Goal: Information Seeking & Learning: Check status

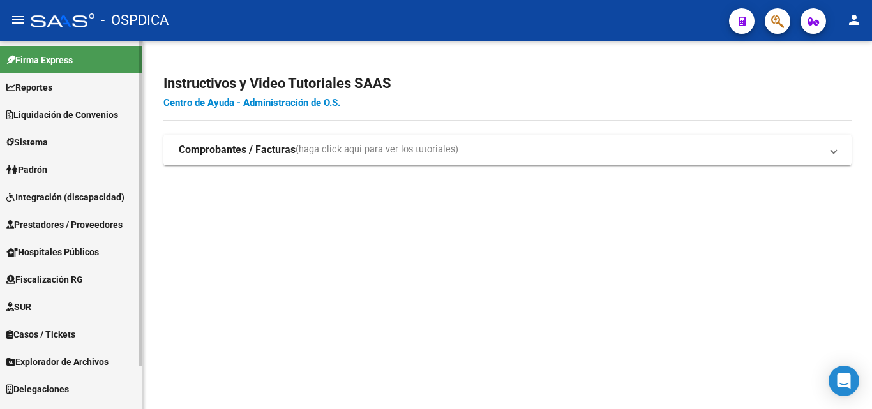
click at [57, 173] on link "Padrón" at bounding box center [71, 169] width 142 height 27
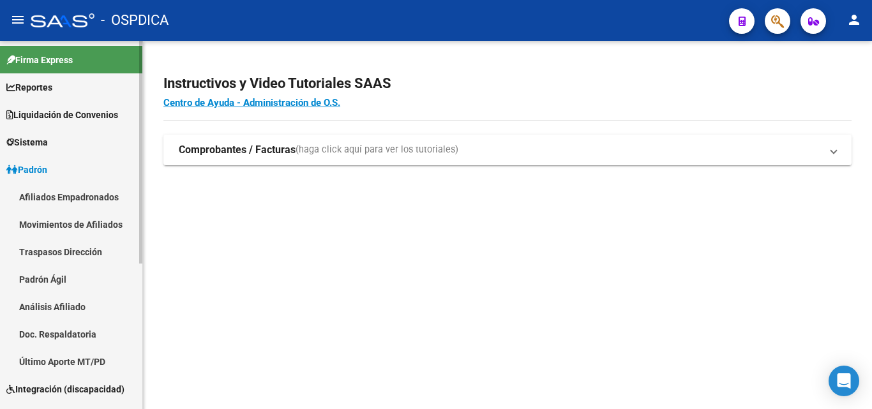
click at [42, 280] on link "Padrón Ágil" at bounding box center [71, 279] width 142 height 27
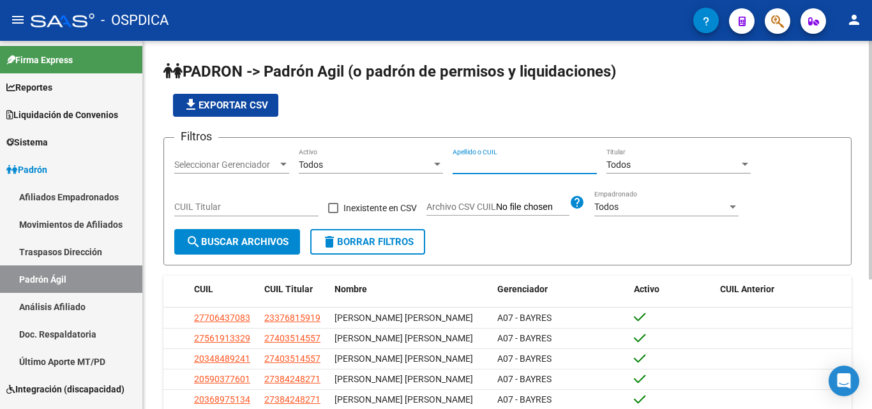
paste input "33149981"
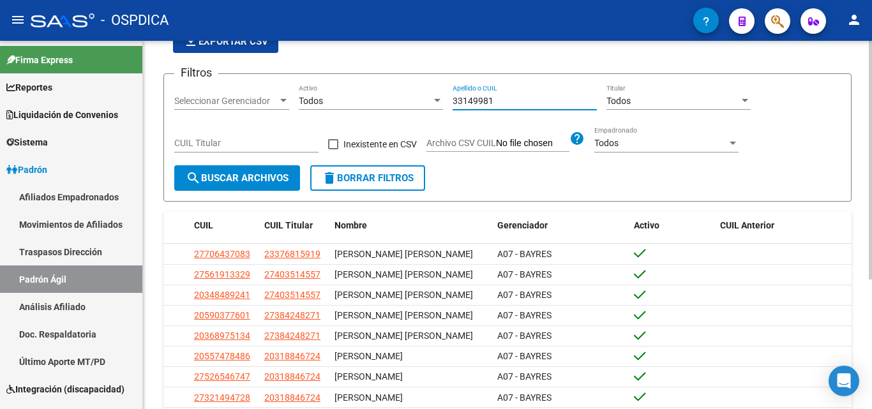
click at [276, 175] on span "search Buscar Archivos" at bounding box center [237, 177] width 103 height 11
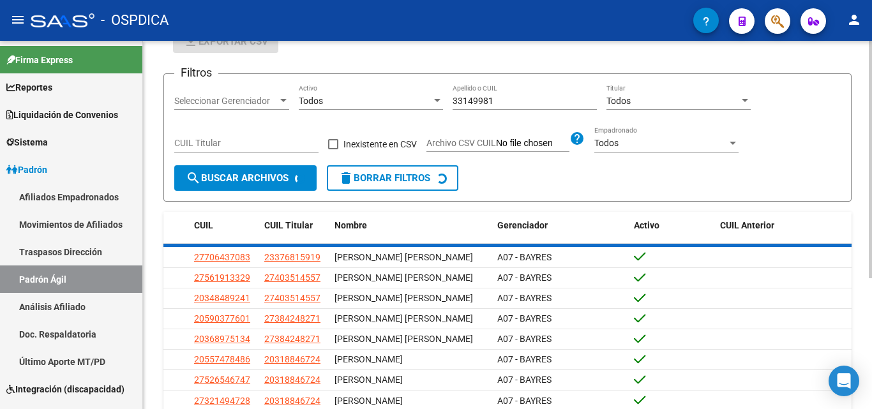
scroll to position [0, 0]
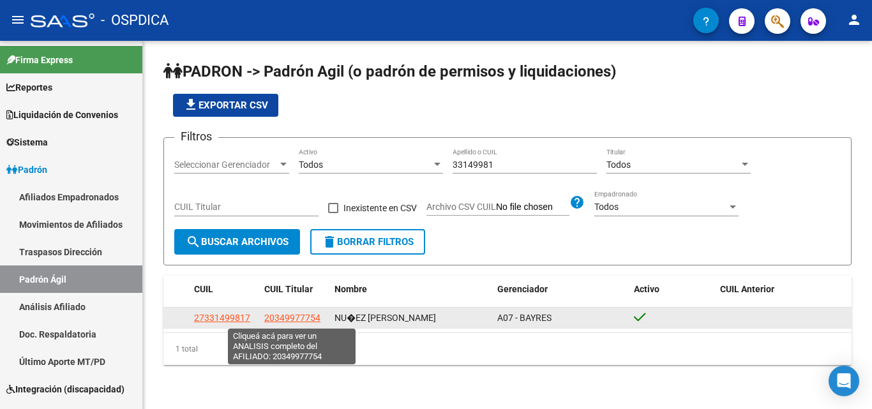
click at [291, 317] on span "20349977754" at bounding box center [292, 318] width 56 height 10
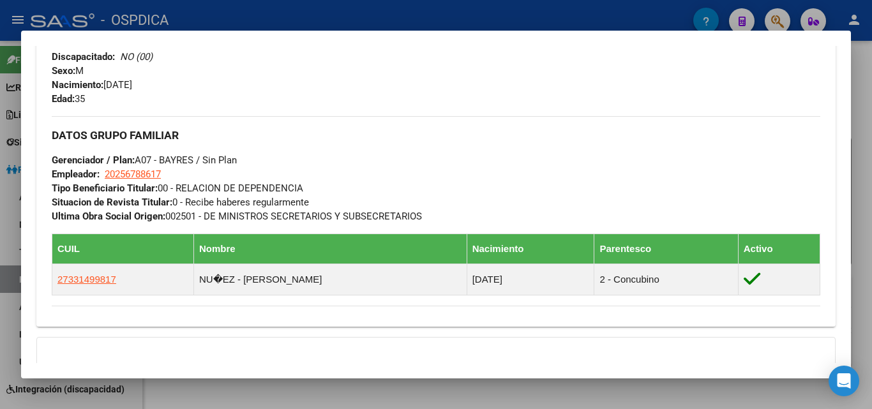
scroll to position [672, 0]
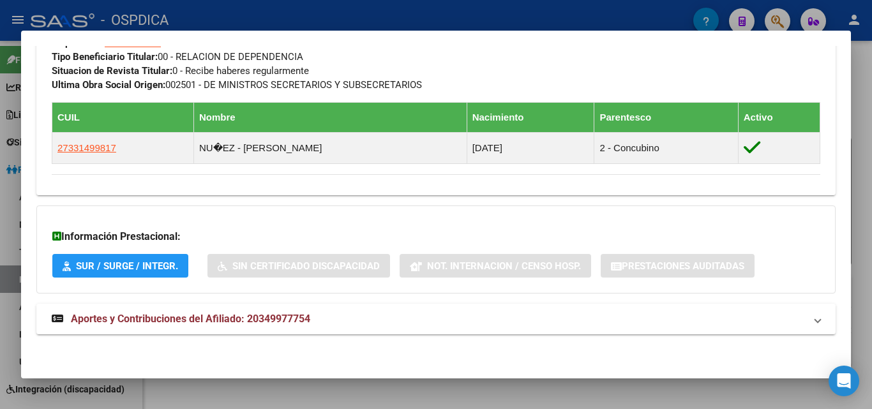
click at [375, 402] on div at bounding box center [436, 204] width 872 height 409
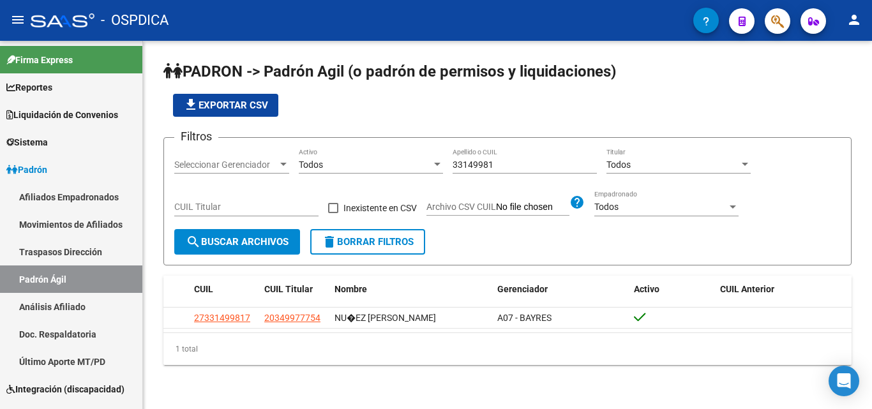
drag, startPoint x: 500, startPoint y: 163, endPoint x: 338, endPoint y: 169, distance: 161.6
click at [345, 169] on div "Filtros Seleccionar Gerenciador Seleccionar Gerenciador Todos Activo 33149981 A…" at bounding box center [507, 188] width 667 height 81
click at [497, 172] on div "33149981 Apellido o CUIL" at bounding box center [525, 161] width 144 height 26
drag, startPoint x: 495, startPoint y: 165, endPoint x: 437, endPoint y: 171, distance: 58.5
click at [437, 171] on div "Filtros Seleccionar Gerenciador Seleccionar Gerenciador Todos Activo 33149981 A…" at bounding box center [507, 188] width 667 height 81
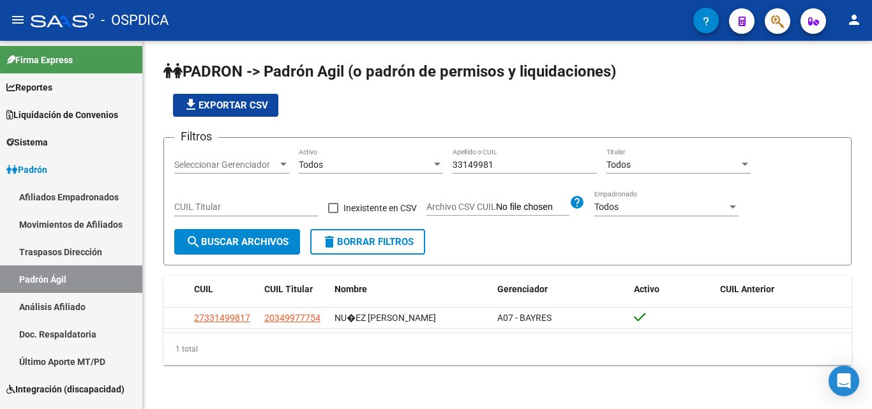
drag, startPoint x: 517, startPoint y: 158, endPoint x: 490, endPoint y: 158, distance: 26.8
click at [490, 158] on div "33149981 Apellido o CUIL" at bounding box center [525, 161] width 144 height 26
paste input "293707"
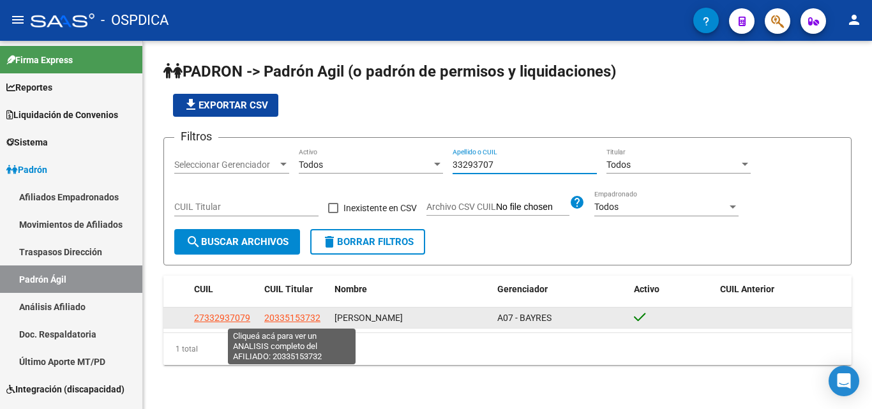
type input "33293707"
click at [289, 320] on span "20335153732" at bounding box center [292, 318] width 56 height 10
type textarea "20335153732"
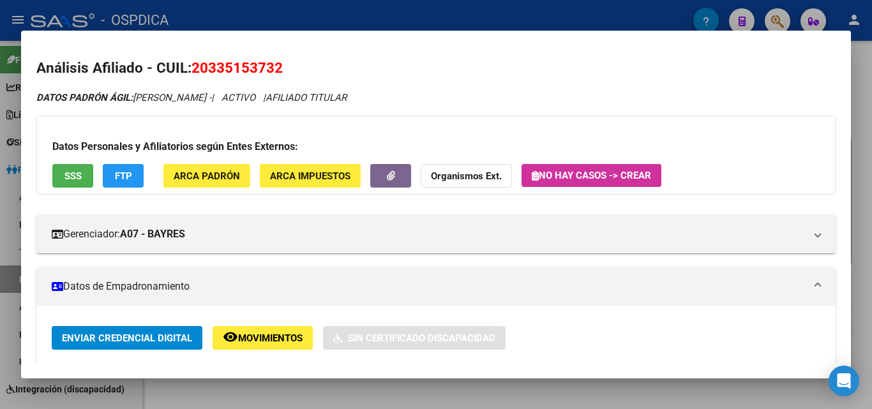
scroll to position [0, 0]
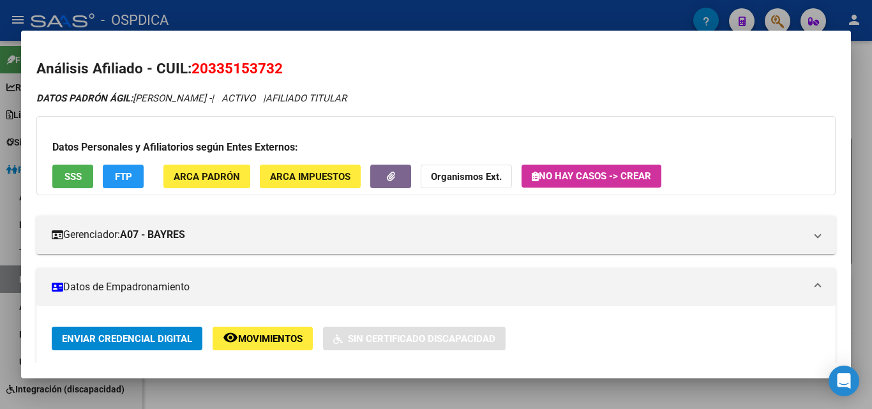
click at [872, 220] on div at bounding box center [436, 204] width 872 height 409
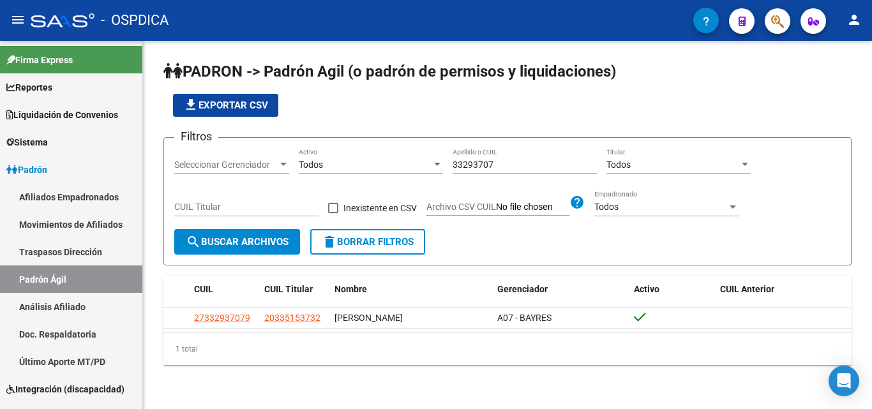
click at [482, 166] on input "33293707" at bounding box center [525, 165] width 144 height 11
click at [481, 166] on input "33293707" at bounding box center [525, 165] width 144 height 11
paste input "49926279"
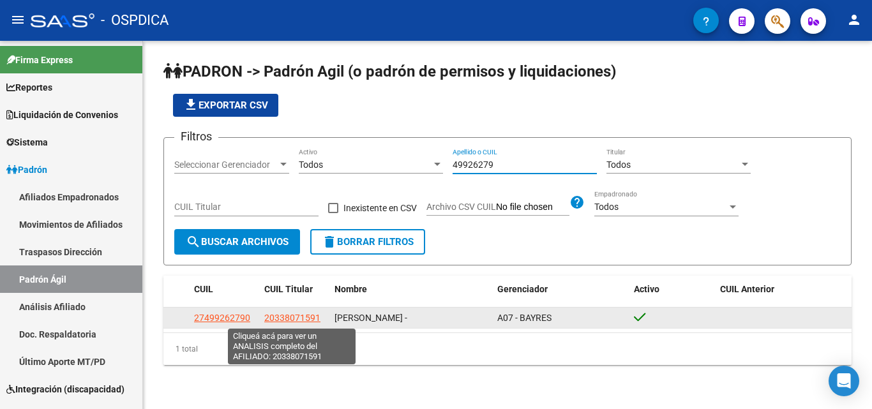
type input "49926279"
click at [290, 322] on span "20338071591" at bounding box center [292, 318] width 56 height 10
type textarea "20338071591"
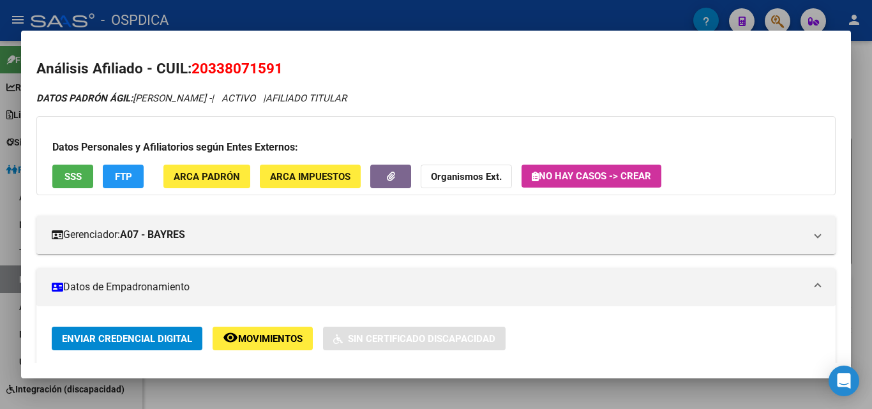
click at [868, 181] on div at bounding box center [436, 204] width 872 height 409
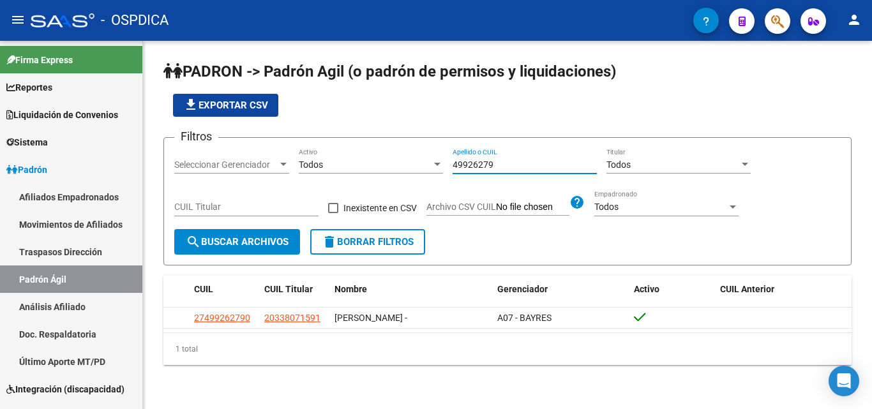
drag, startPoint x: 478, startPoint y: 165, endPoint x: 753, endPoint y: 163, distance: 275.8
click at [753, 163] on app-bool-drop-down "Todos Titular" at bounding box center [684, 165] width 154 height 10
drag, startPoint x: 505, startPoint y: 170, endPoint x: 192, endPoint y: 174, distance: 313.5
click at [192, 174] on div "Filtros Seleccionar Gerenciador Seleccionar Gerenciador Todos Activo 49926279 A…" at bounding box center [507, 188] width 667 height 81
paste input "94709913"
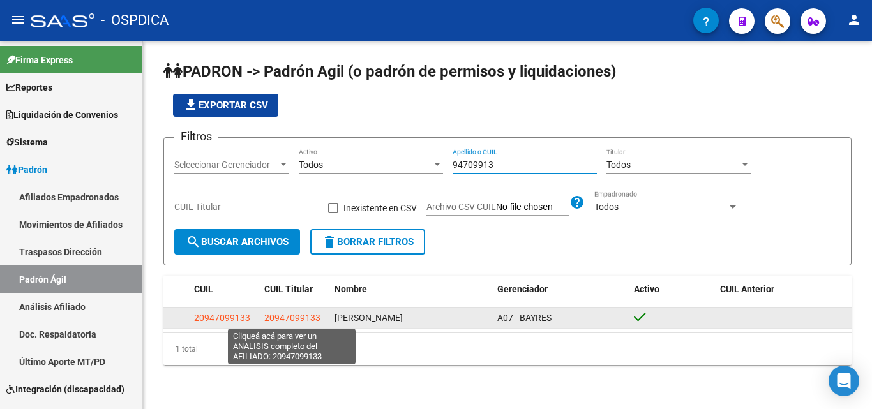
type input "94709913"
click at [282, 317] on span "20947099133" at bounding box center [292, 318] width 56 height 10
type textarea "20947099133"
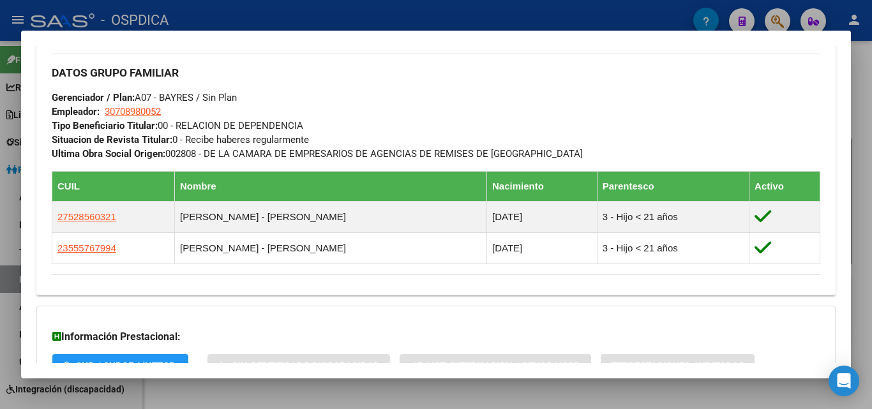
scroll to position [511, 0]
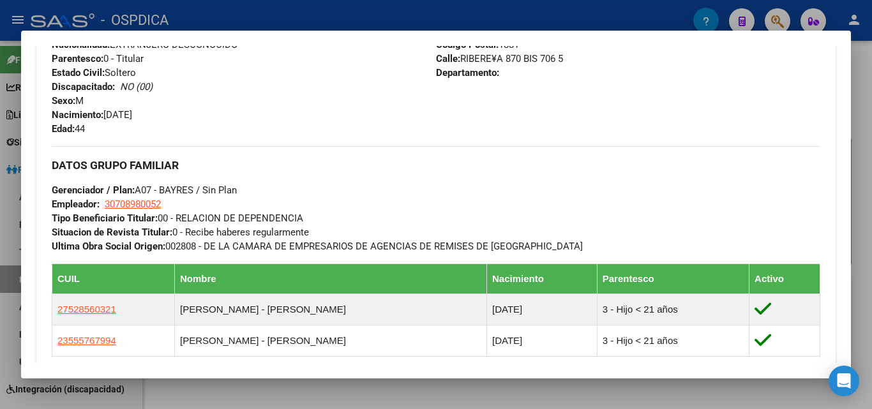
click at [868, 158] on div at bounding box center [436, 204] width 872 height 409
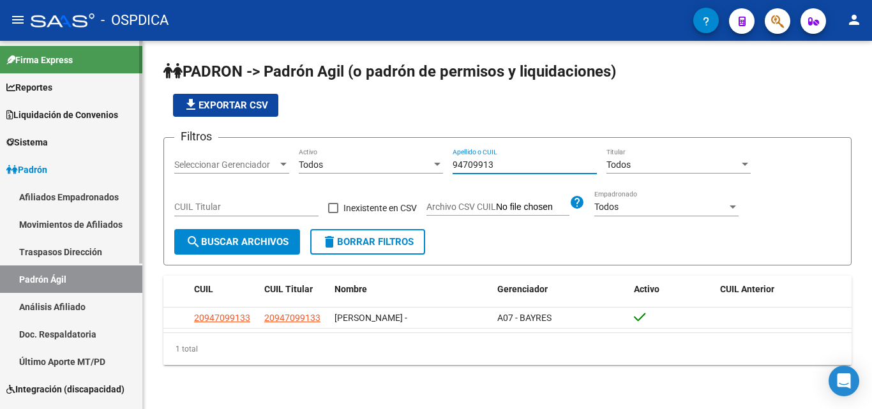
drag, startPoint x: 266, startPoint y: 165, endPoint x: 132, endPoint y: 161, distance: 133.5
click at [141, 163] on mat-sidenav-container "Firma Express Reportes Ingresos Devengados Detalles por CUIL RG Detalles - MT/P…" at bounding box center [436, 225] width 872 height 368
paste input "22590859"
click at [477, 164] on input "22590859" at bounding box center [525, 165] width 144 height 11
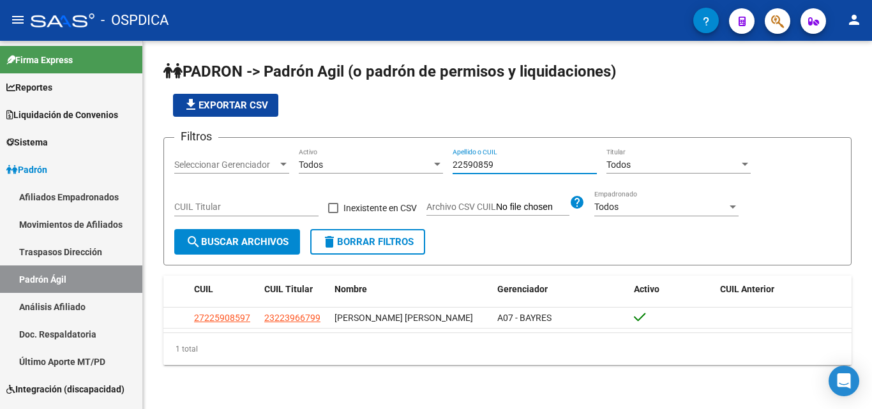
click at [477, 164] on input "22590859" at bounding box center [525, 165] width 144 height 11
type input "22590859"
paste input "34630957"
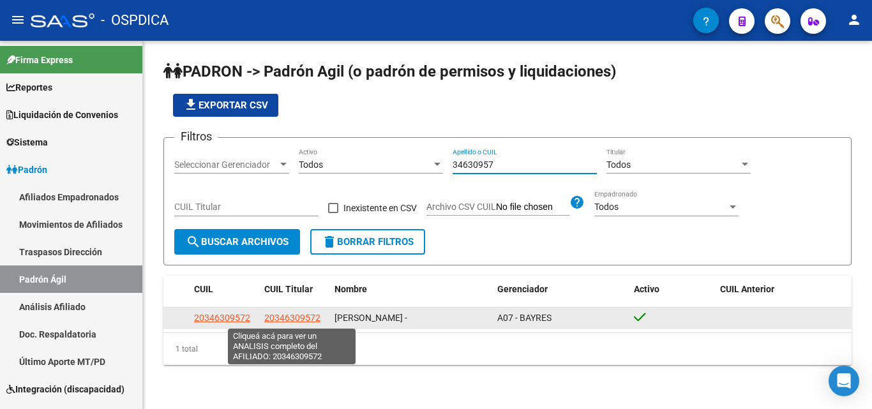
type input "34630957"
click at [274, 315] on span "20346309572" at bounding box center [292, 318] width 56 height 10
type textarea "20346309572"
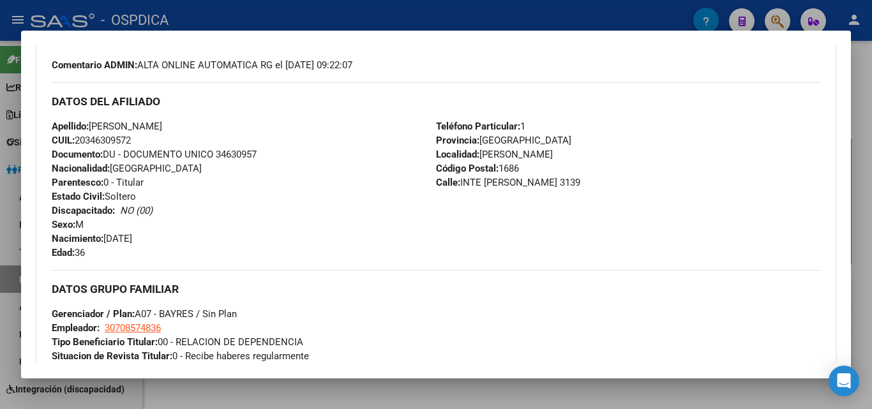
scroll to position [383, 0]
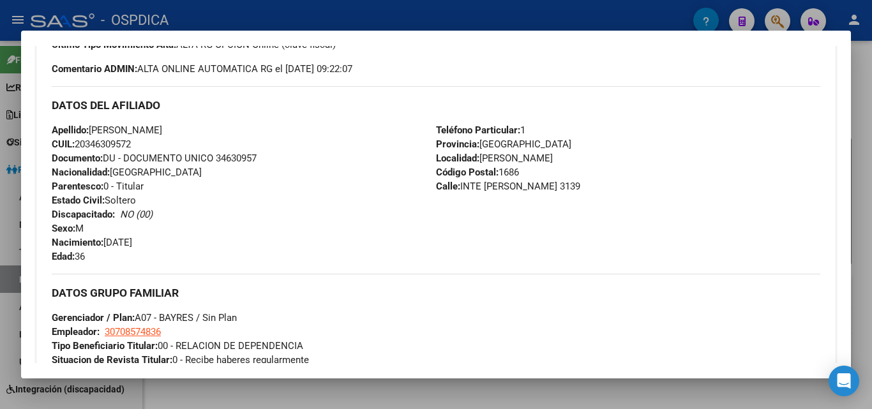
click at [872, 152] on div at bounding box center [436, 204] width 872 height 409
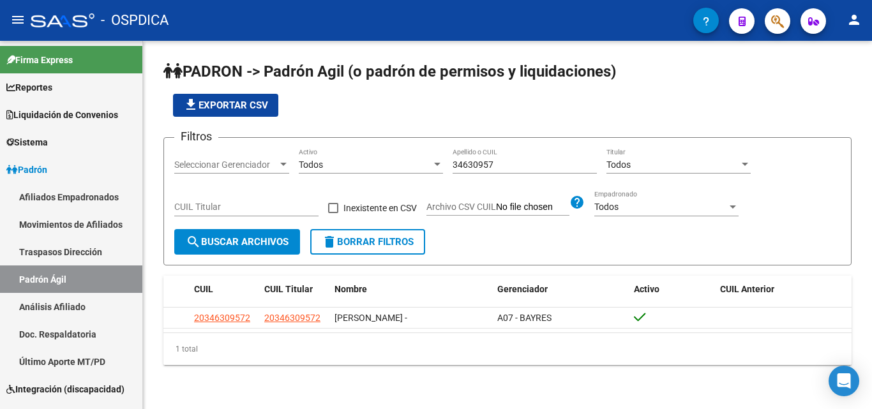
drag, startPoint x: 457, startPoint y: 167, endPoint x: 642, endPoint y: 114, distance: 193.2
click at [644, 114] on div "file_download Exportar CSV" at bounding box center [507, 105] width 688 height 23
drag, startPoint x: 497, startPoint y: 168, endPoint x: 404, endPoint y: 165, distance: 93.3
click at [404, 165] on div "Filtros Seleccionar Gerenciador Seleccionar Gerenciador Todos Activo 34630957 A…" at bounding box center [507, 188] width 667 height 81
click at [500, 168] on input "34630957" at bounding box center [525, 165] width 144 height 11
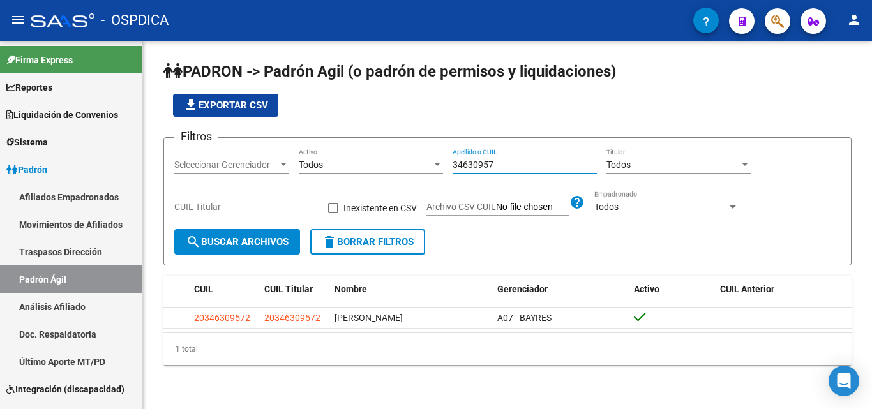
click at [500, 168] on input "34630957" at bounding box center [525, 165] width 144 height 11
drag, startPoint x: 500, startPoint y: 167, endPoint x: 448, endPoint y: 162, distance: 52.0
click at [448, 162] on div "Filtros Seleccionar Gerenciador Seleccionar Gerenciador Todos Activo 34630957 A…" at bounding box center [507, 188] width 667 height 81
click at [462, 167] on input "34630957" at bounding box center [525, 165] width 144 height 11
drag, startPoint x: 502, startPoint y: 167, endPoint x: 335, endPoint y: 177, distance: 167.6
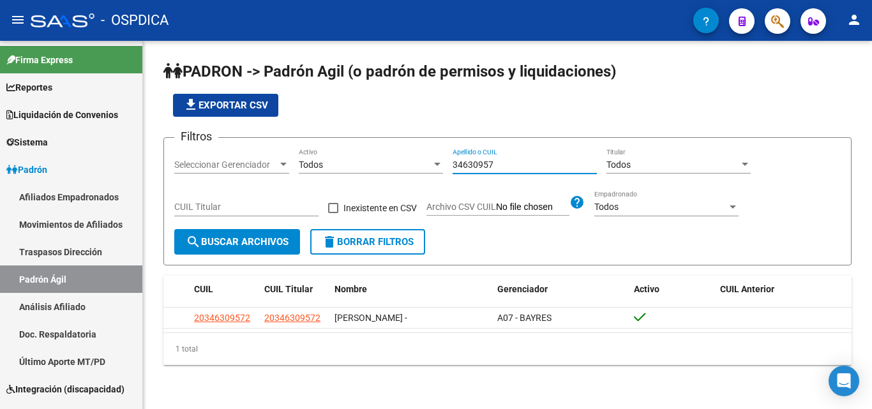
click at [335, 177] on div "Filtros Seleccionar Gerenciador Seleccionar Gerenciador Todos Activo 34630957 A…" at bounding box center [507, 188] width 667 height 81
paste input "31880372"
type input "31880372"
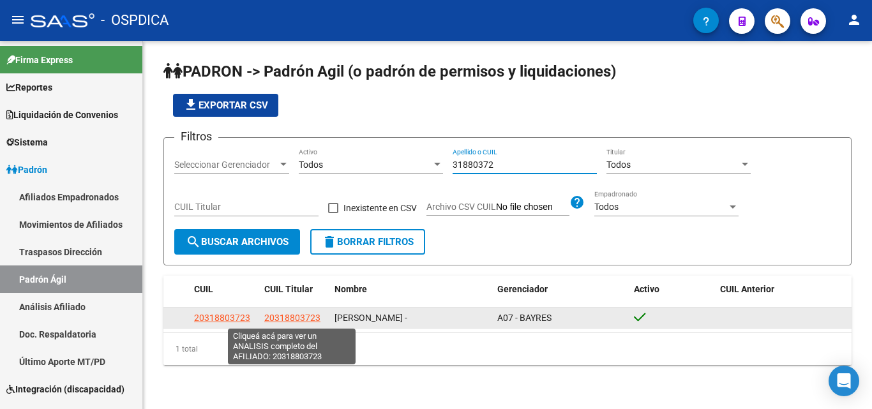
click at [277, 319] on span "20318803723" at bounding box center [292, 318] width 56 height 10
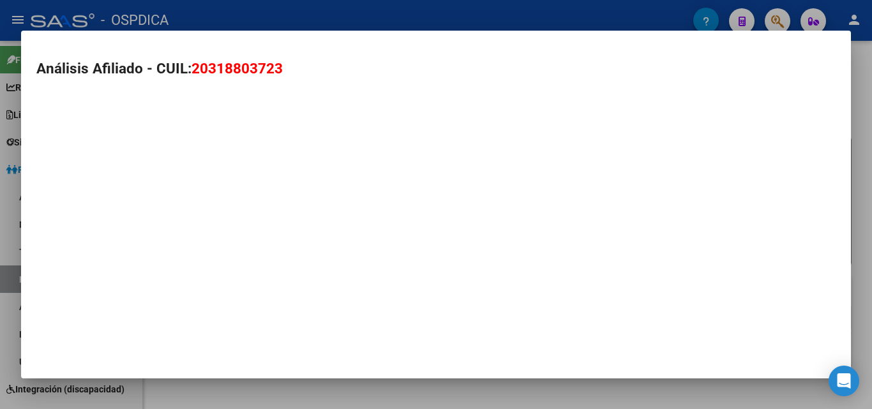
type textarea "20318803723"
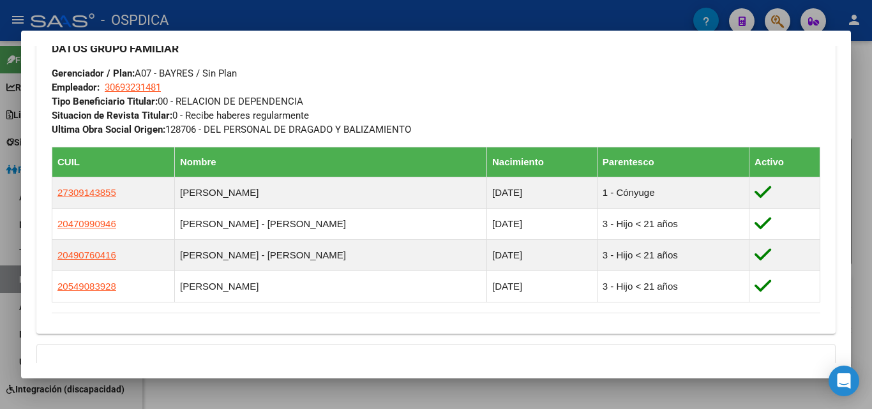
scroll to position [638, 0]
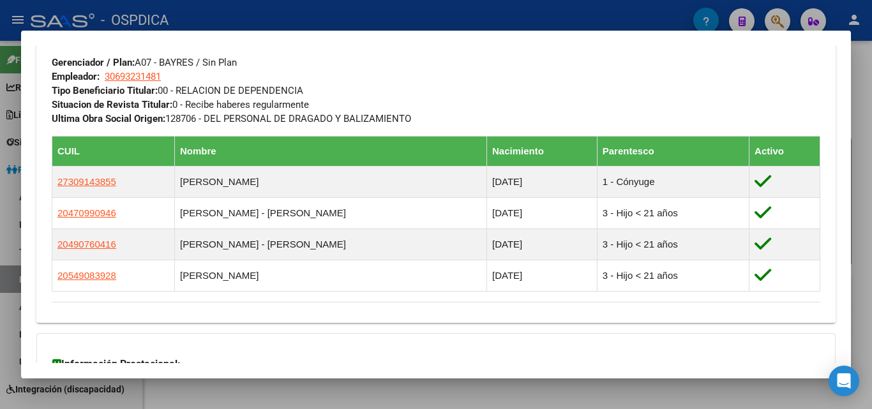
click at [663, 390] on div at bounding box center [436, 204] width 872 height 409
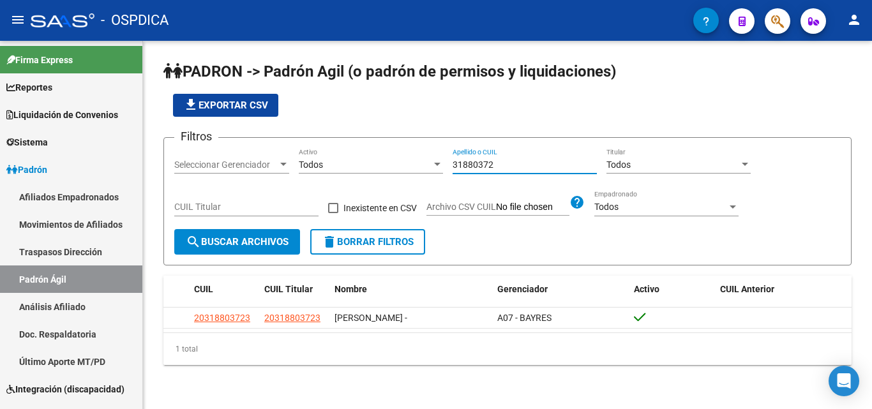
drag, startPoint x: 527, startPoint y: 167, endPoint x: 353, endPoint y: 172, distance: 174.4
click at [353, 172] on div "Filtros Seleccionar Gerenciador Seleccionar Gerenciador Todos Activo 31880372 A…" at bounding box center [507, 188] width 667 height 81
drag, startPoint x: 338, startPoint y: 176, endPoint x: 735, endPoint y: 231, distance: 400.9
click at [735, 231] on form "Filtros Seleccionar Gerenciador Seleccionar Gerenciador Todos Activo 31880372 A…" at bounding box center [507, 201] width 688 height 128
drag, startPoint x: 500, startPoint y: 167, endPoint x: 144, endPoint y: 165, distance: 355.6
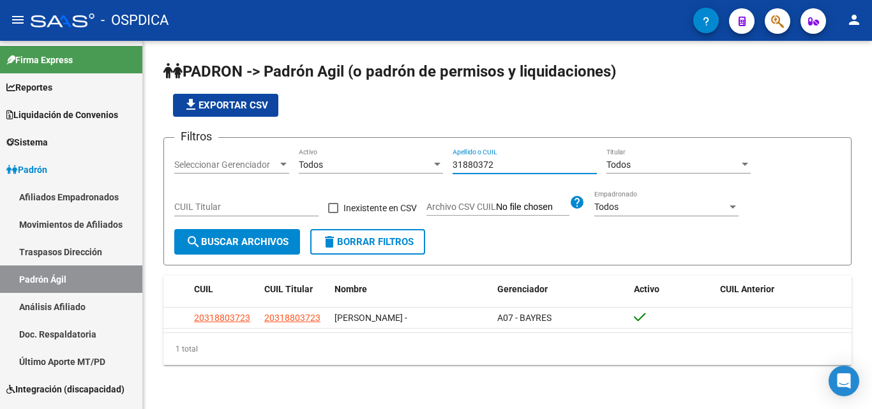
click at [144, 165] on div "PADRON -> Padrón Agil ([PERSON_NAME] de permisos y liquidaciones) file_download…" at bounding box center [507, 223] width 729 height 365
paste input "36084403"
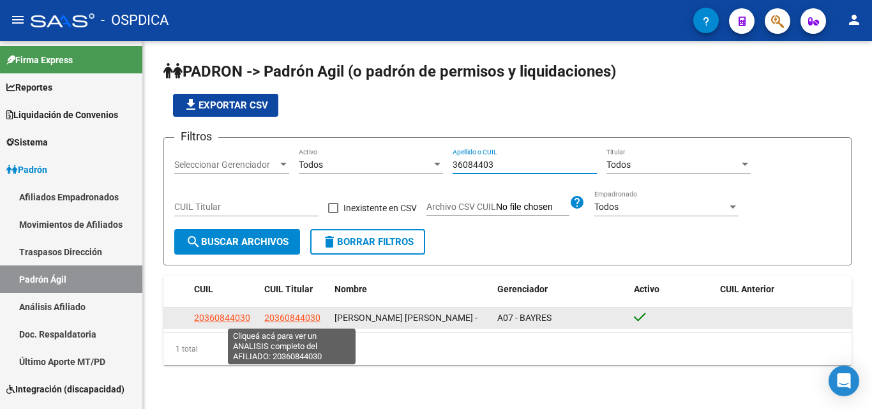
type input "36084403"
click at [282, 317] on span "20360844030" at bounding box center [292, 318] width 56 height 10
type textarea "20360844030"
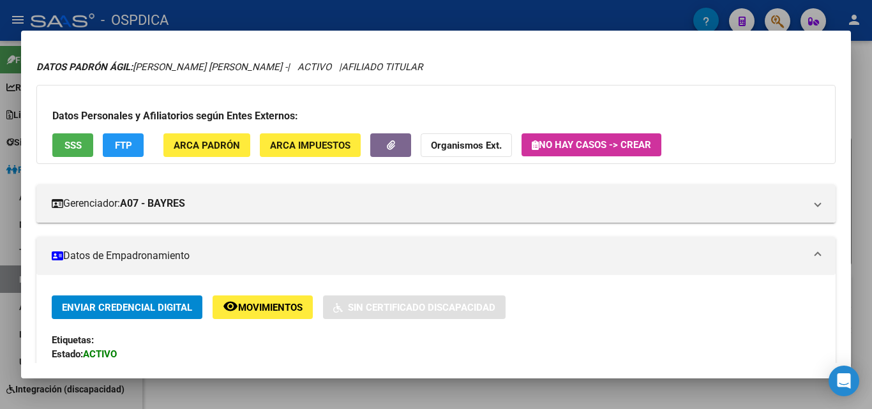
scroll to position [0, 0]
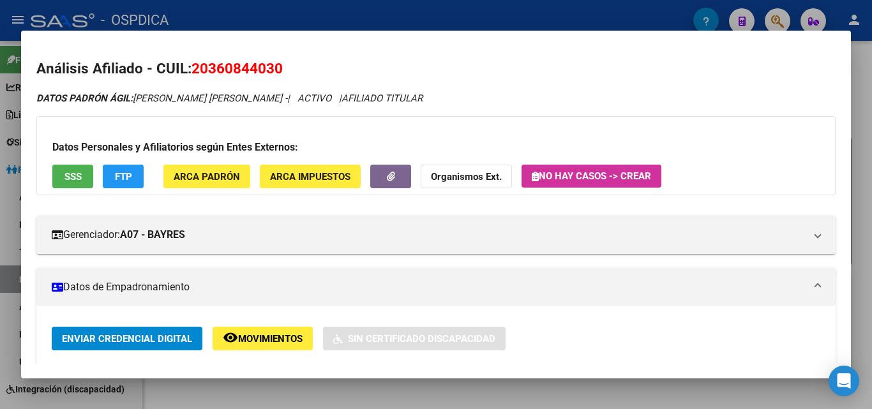
click at [864, 163] on div at bounding box center [436, 204] width 872 height 409
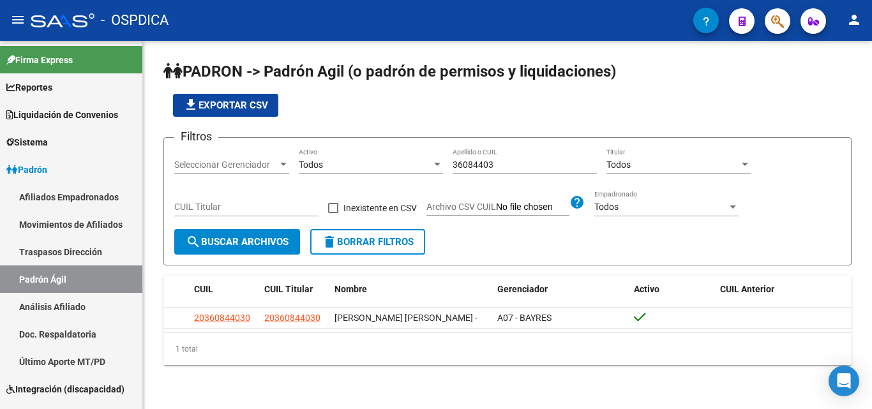
drag, startPoint x: 522, startPoint y: 155, endPoint x: 438, endPoint y: 163, distance: 84.6
click at [438, 163] on div "Filtros Seleccionar Gerenciador Seleccionar Gerenciador Todos Activo 36084403 A…" at bounding box center [507, 188] width 667 height 81
drag, startPoint x: 507, startPoint y: 163, endPoint x: 423, endPoint y: 165, distance: 84.3
click at [423, 165] on div "Filtros Seleccionar Gerenciador Seleccionar Gerenciador Todos Activo 36084403 A…" at bounding box center [507, 188] width 667 height 81
paste input "1884672"
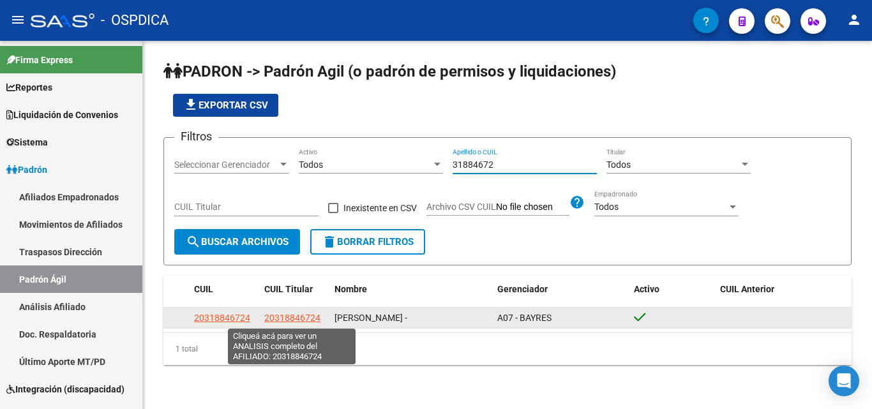
type input "31884672"
click at [296, 322] on span "20318846724" at bounding box center [292, 318] width 56 height 10
type textarea "20318846724"
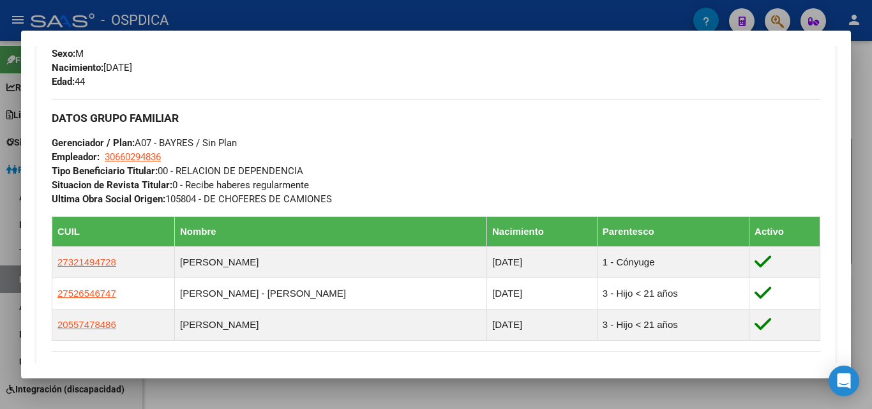
scroll to position [622, 0]
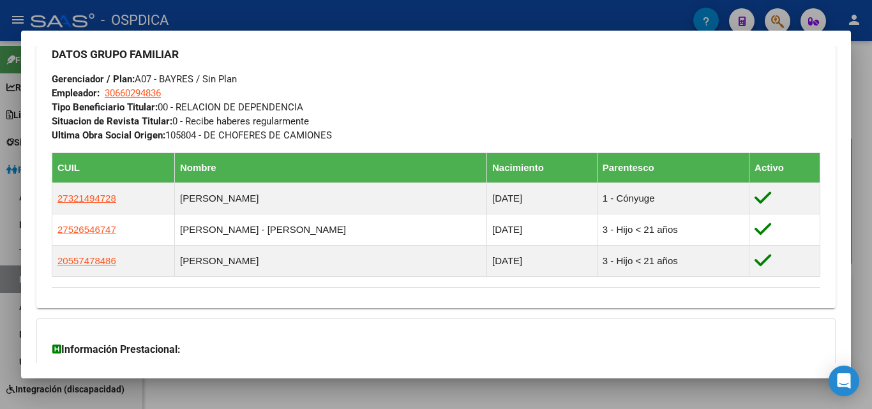
click at [375, 381] on div at bounding box center [436, 204] width 872 height 409
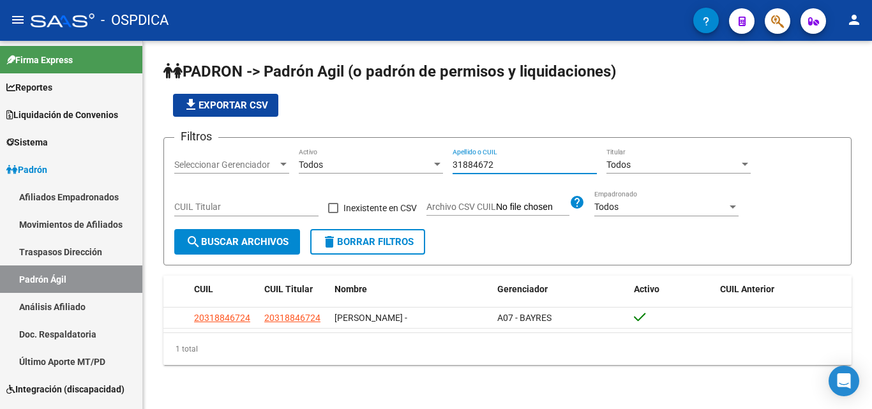
drag, startPoint x: 488, startPoint y: 163, endPoint x: 239, endPoint y: 163, distance: 249.6
click at [248, 165] on div "Filtros Seleccionar Gerenciador Seleccionar Gerenciador Todos Activo 31884672 A…" at bounding box center [507, 188] width 667 height 81
paste input "38424827"
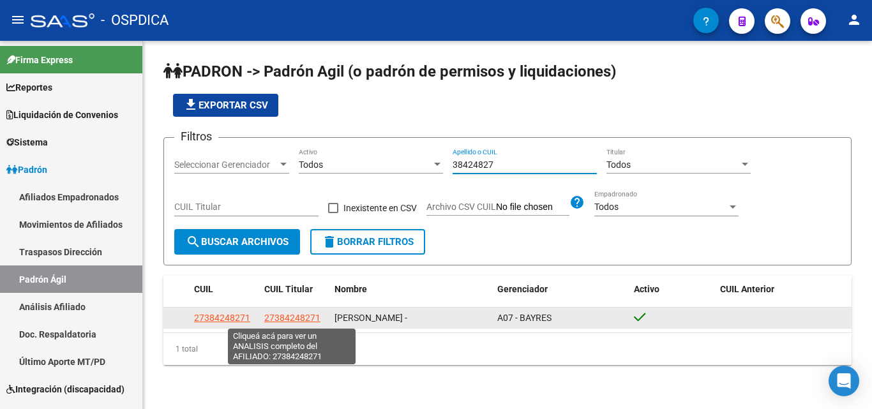
type input "38424827"
click at [279, 319] on span "27384248271" at bounding box center [292, 318] width 56 height 10
type textarea "27384248271"
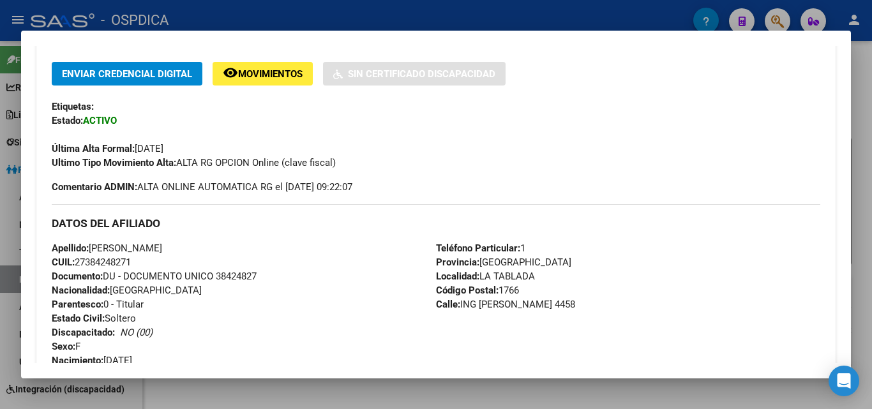
scroll to position [255, 0]
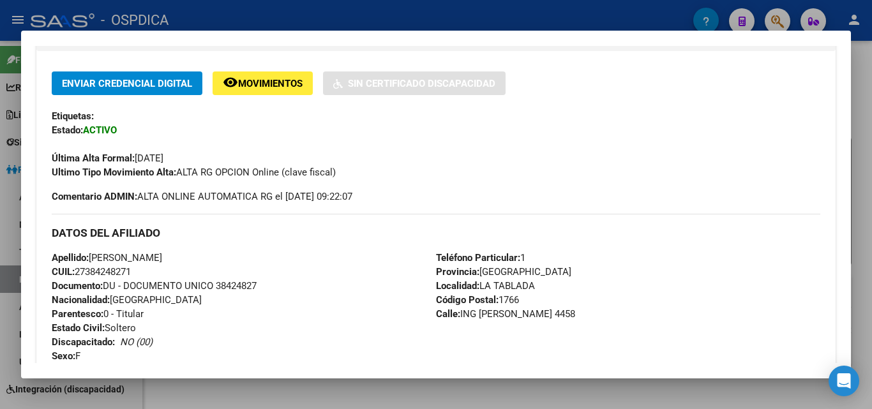
click at [861, 202] on div at bounding box center [436, 204] width 872 height 409
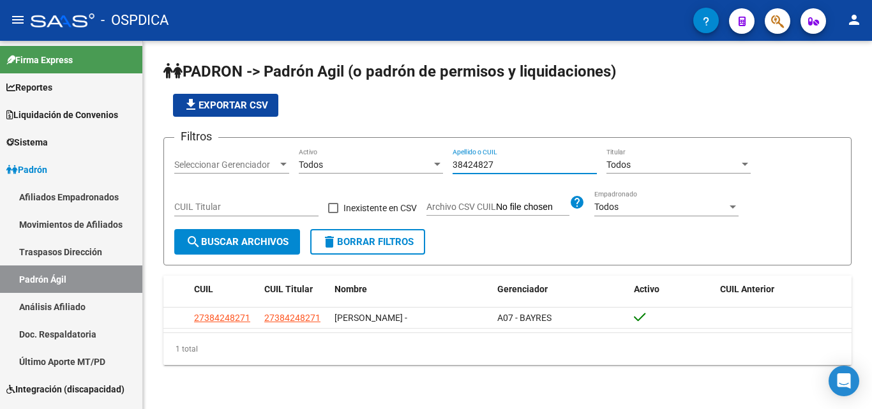
drag, startPoint x: 508, startPoint y: 160, endPoint x: 338, endPoint y: 159, distance: 169.2
click at [339, 159] on div "Filtros Seleccionar Gerenciador Seleccionar Gerenciador Todos Activo 38424827 A…" at bounding box center [507, 188] width 667 height 81
paste input "40351455"
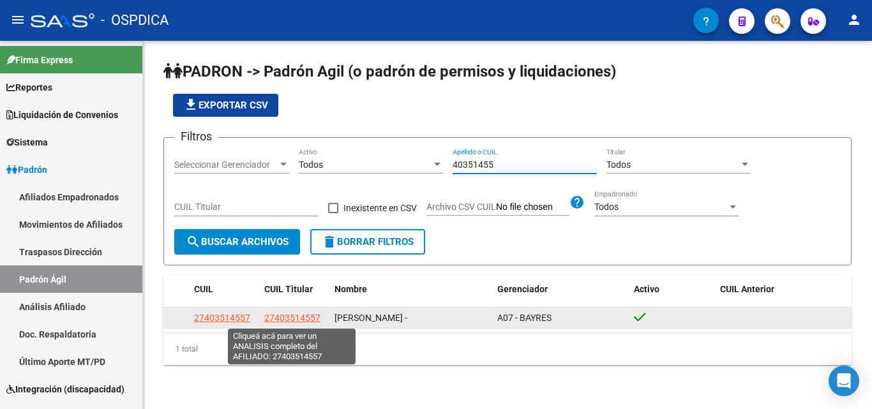
type input "40351455"
click at [287, 319] on span "27403514557" at bounding box center [292, 318] width 56 height 10
type textarea "27403514557"
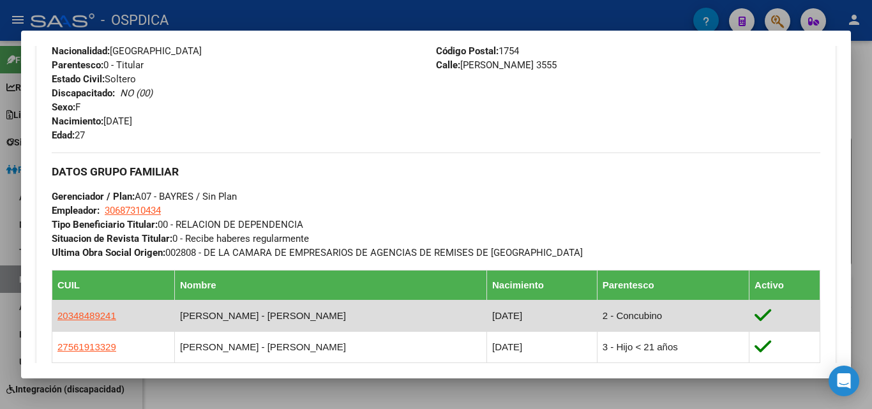
scroll to position [64, 0]
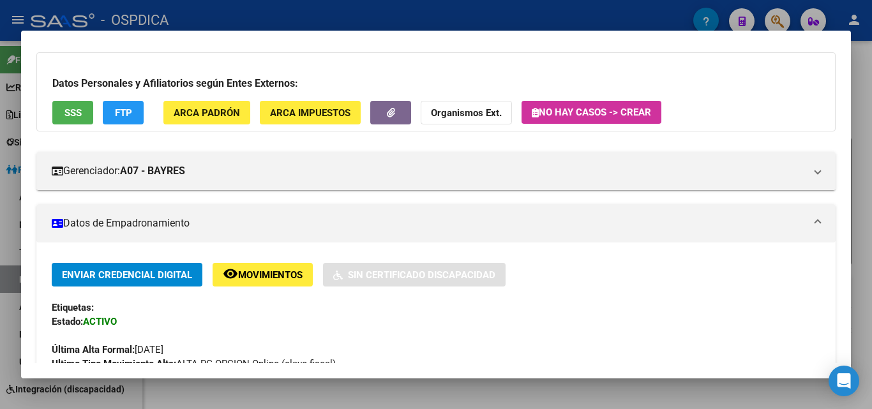
click at [864, 163] on div at bounding box center [436, 204] width 872 height 409
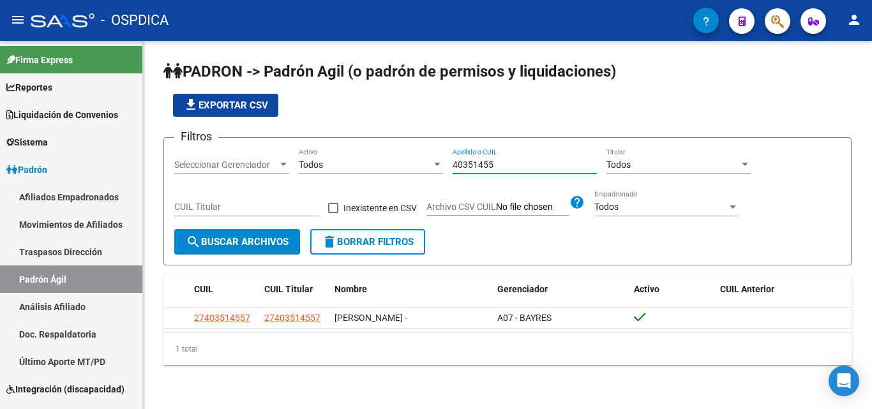
drag, startPoint x: 507, startPoint y: 166, endPoint x: 275, endPoint y: 156, distance: 232.6
click at [282, 156] on div "Filtros Seleccionar Gerenciador Seleccionar Gerenciador Todos Activo 40351455 A…" at bounding box center [507, 188] width 667 height 81
type input "4"
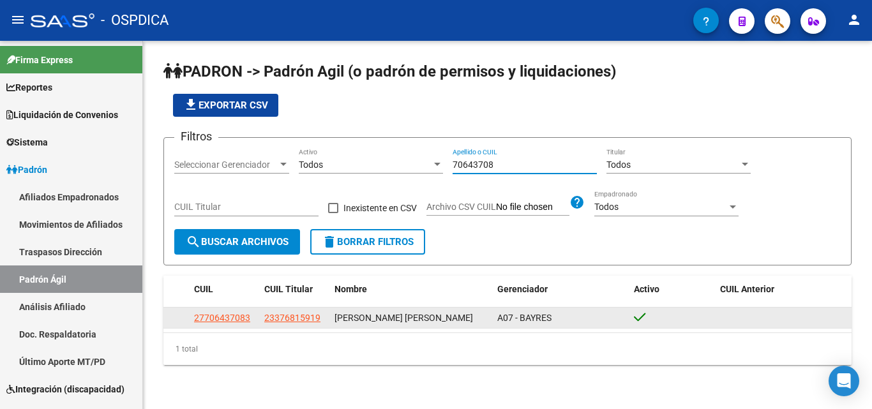
type input "70643708"
drag, startPoint x: 283, startPoint y: 311, endPoint x: 317, endPoint y: 345, distance: 48.3
click at [282, 310] on datatable-body-cell "23376815919" at bounding box center [294, 318] width 70 height 20
